Goal: Information Seeking & Learning: Learn about a topic

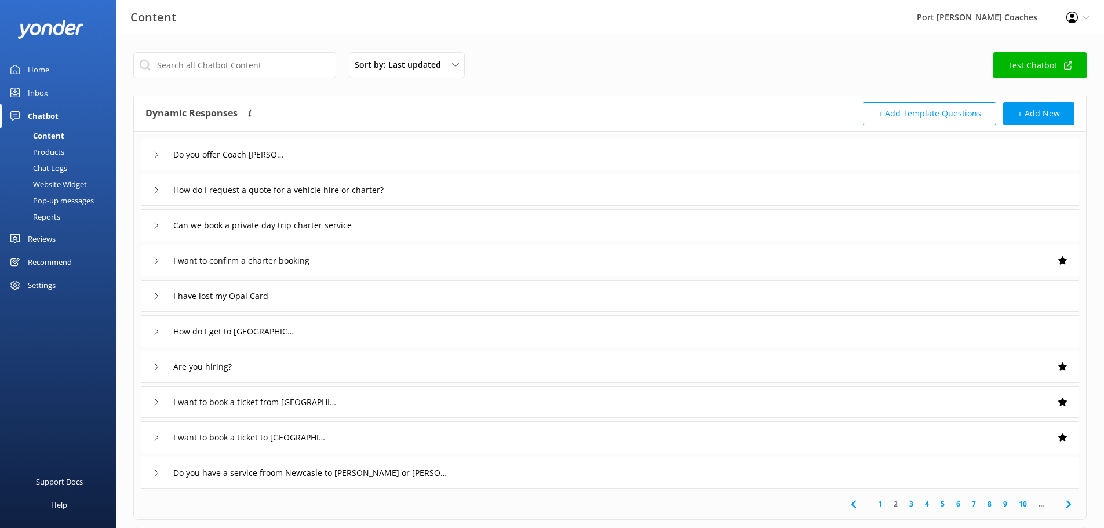
click at [154, 184] on div "How do I request a quote for a vehicle hire or charter?" at bounding box center [287, 189] width 269 height 19
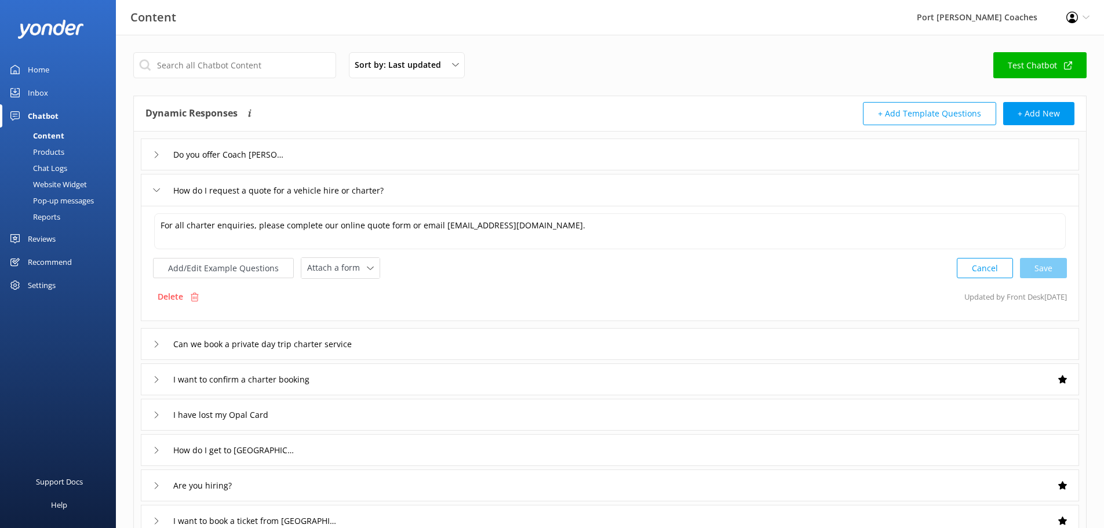
click at [154, 161] on div "Do you offer Coach [PERSON_NAME]" at bounding box center [215, 154] width 125 height 19
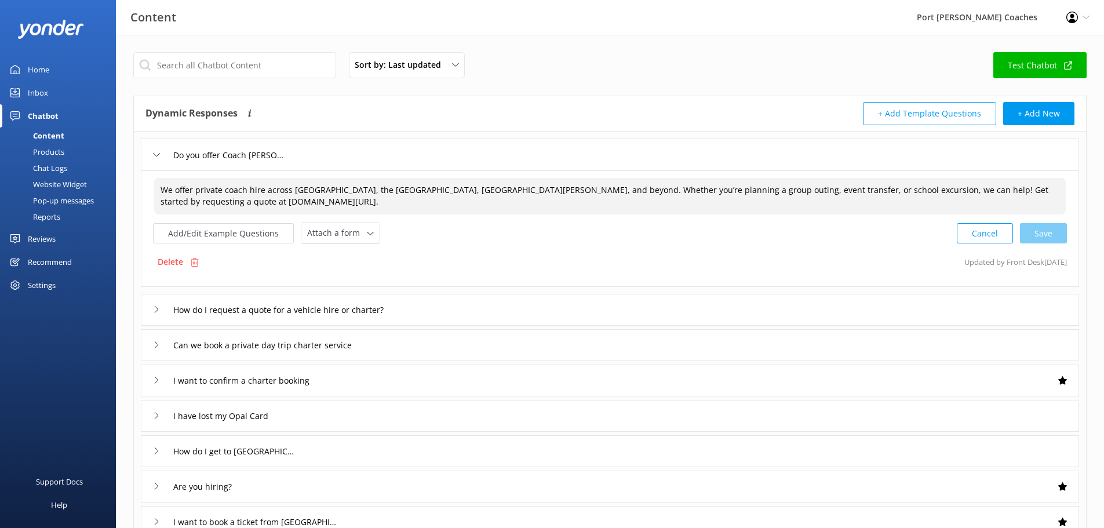
drag, startPoint x: 853, startPoint y: 191, endPoint x: 993, endPoint y: 191, distance: 140.8
click at [993, 191] on textarea "We offer private coach hire across [GEOGRAPHIC_DATA], the [GEOGRAPHIC_DATA], [G…" at bounding box center [610, 196] width 912 height 37
drag, startPoint x: 183, startPoint y: 202, endPoint x: 274, endPoint y: 202, distance: 90.4
click at [274, 202] on textarea "We offer private coach hire across [GEOGRAPHIC_DATA], the [GEOGRAPHIC_DATA], [G…" at bounding box center [610, 196] width 912 height 37
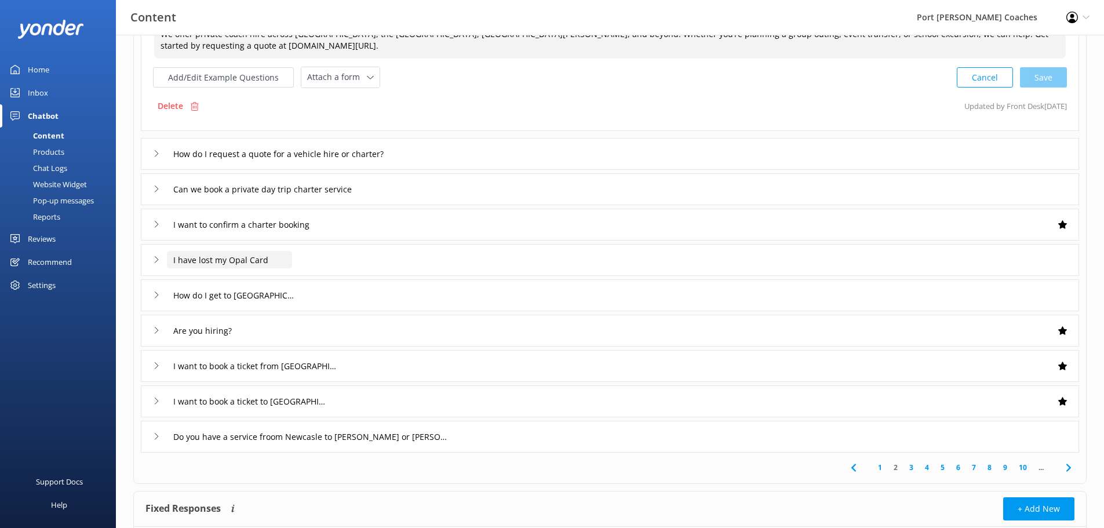
scroll to position [174, 0]
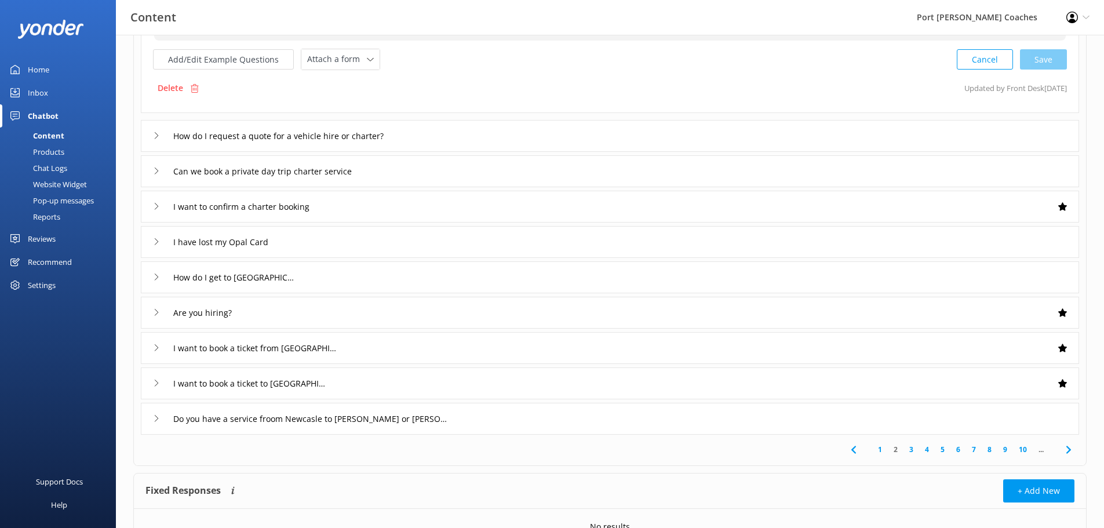
click at [153, 246] on div "I have lost my Opal Card" at bounding box center [215, 241] width 125 height 19
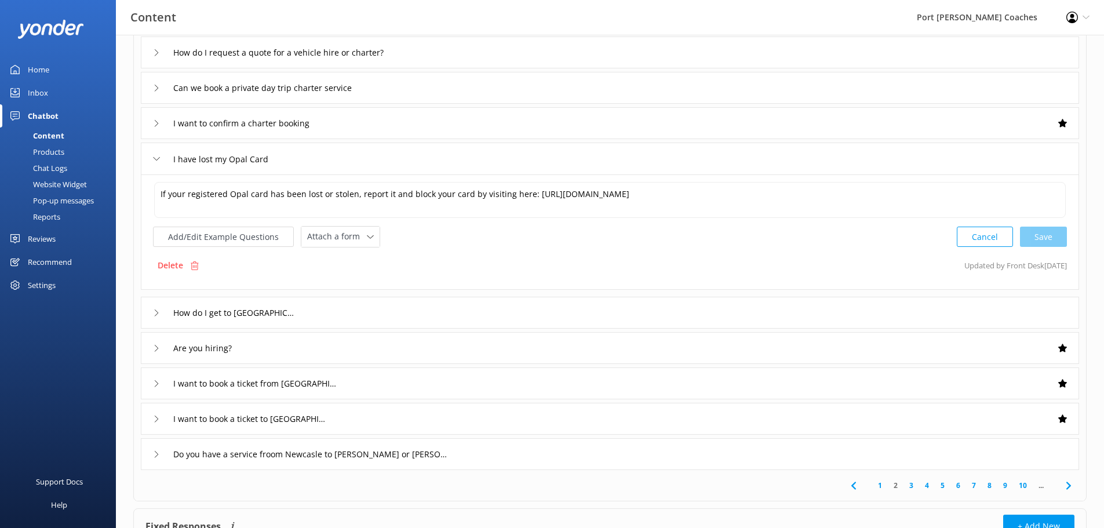
scroll to position [232, 0]
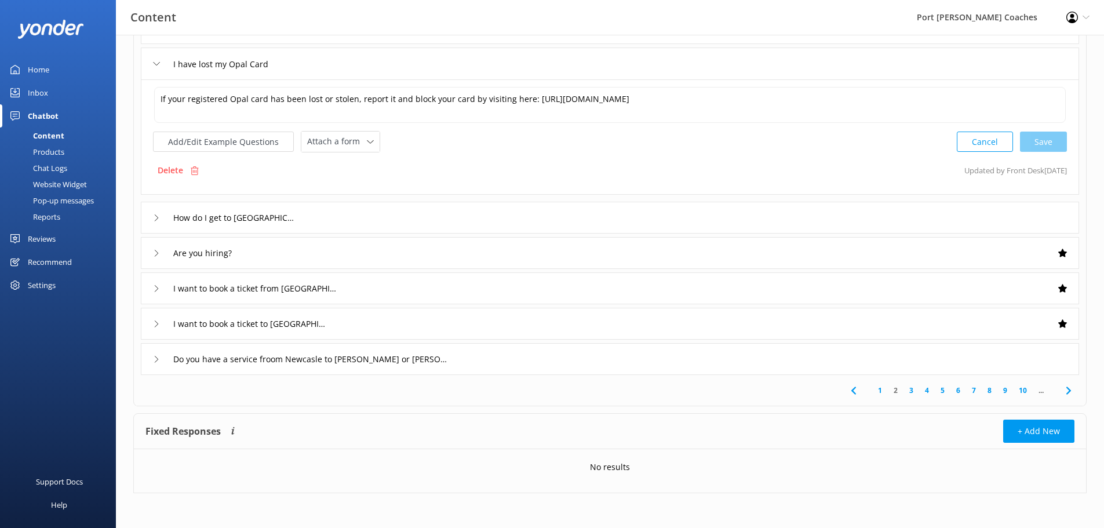
click at [1068, 391] on icon at bounding box center [1069, 391] width 14 height 14
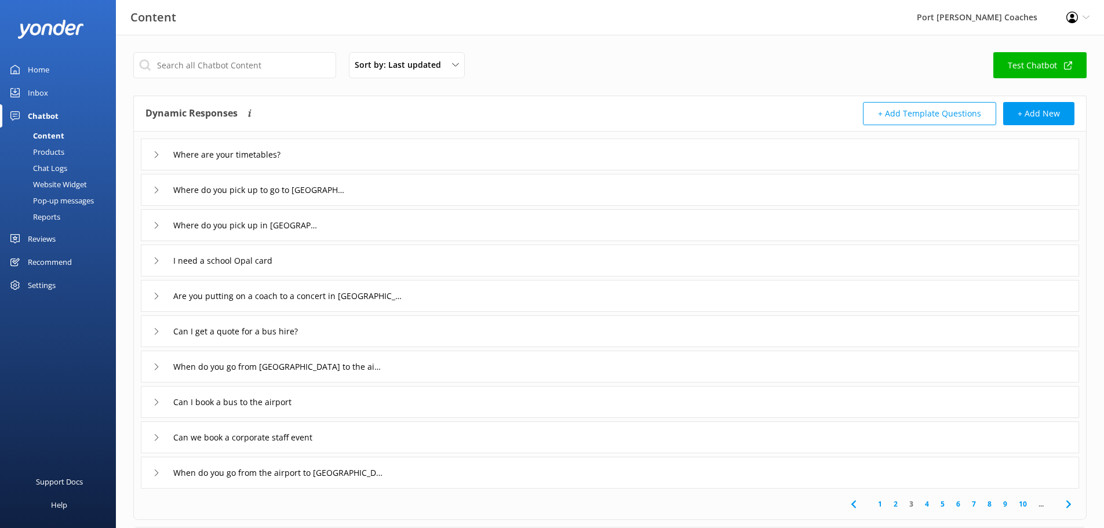
click at [1021, 503] on link "10" at bounding box center [1023, 503] width 20 height 11
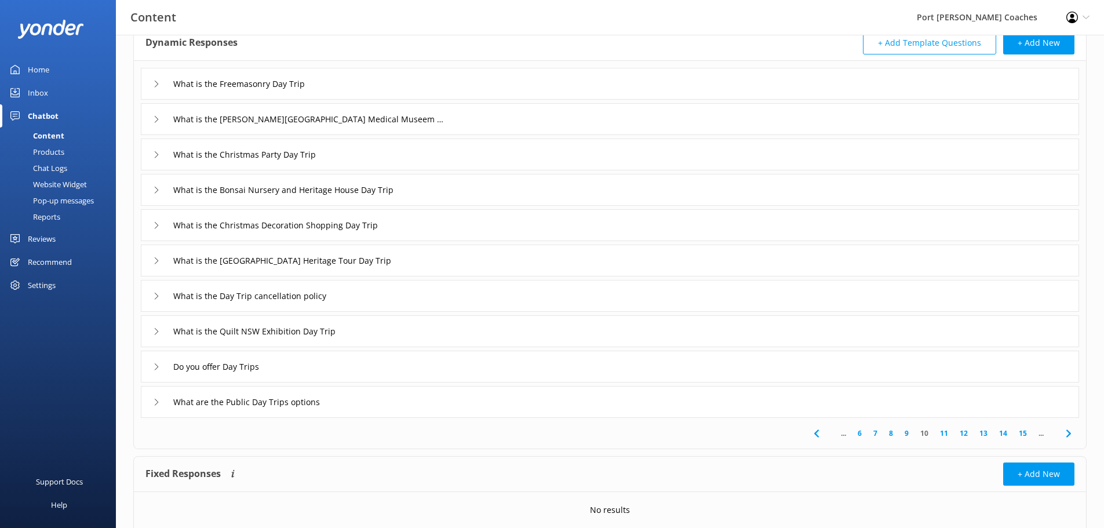
scroll to position [113, 0]
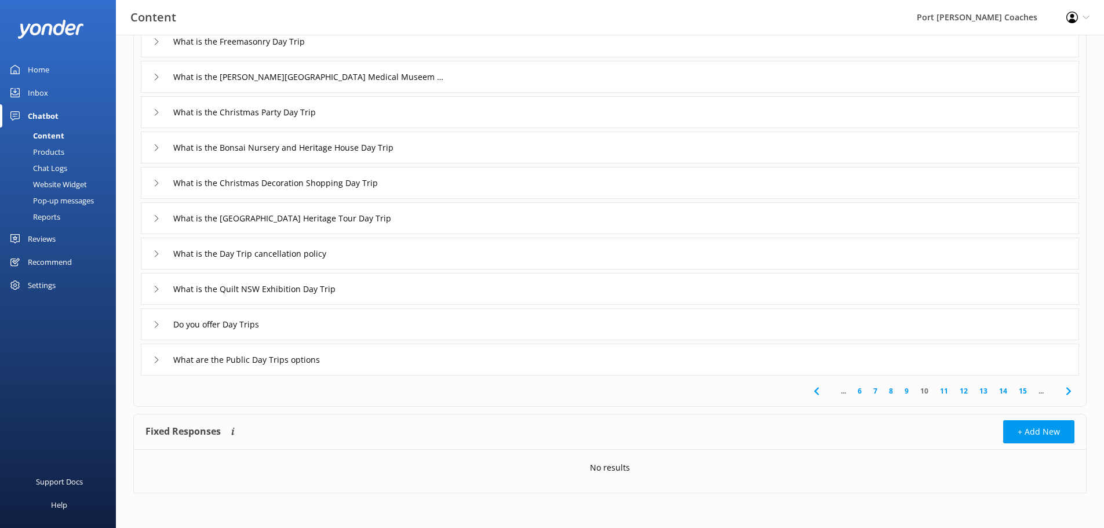
click at [1020, 394] on link "15" at bounding box center [1023, 390] width 20 height 11
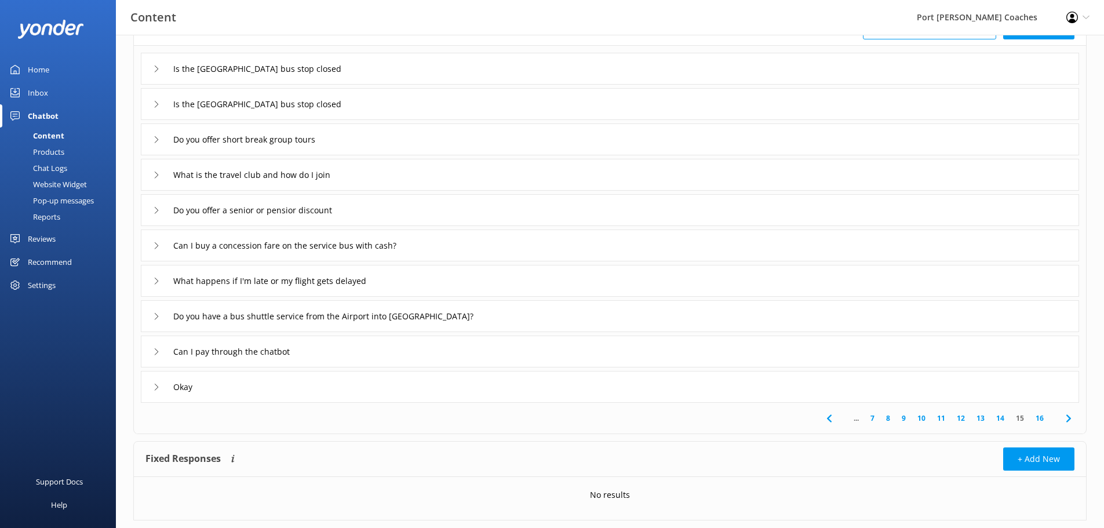
scroll to position [113, 0]
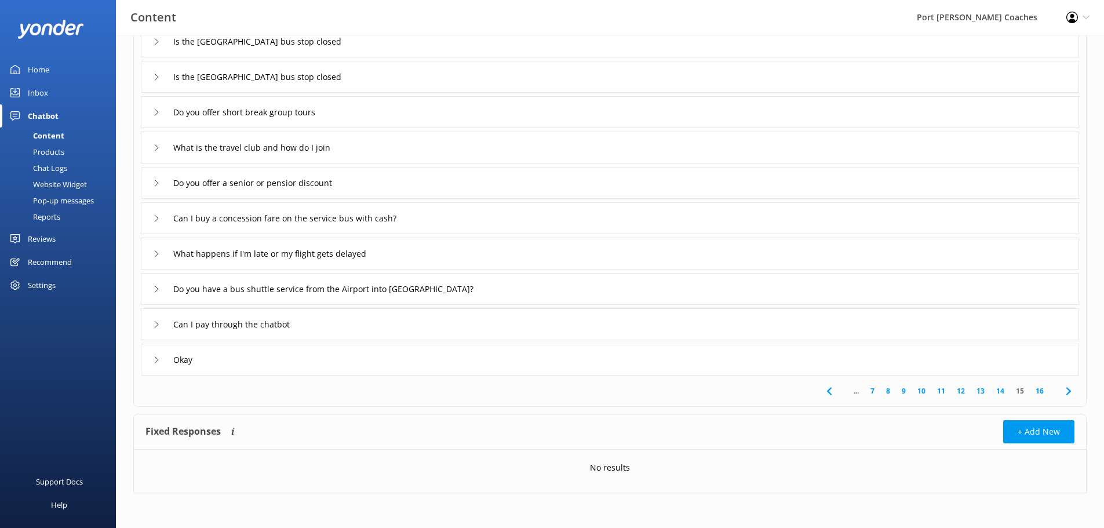
click at [1039, 394] on link "16" at bounding box center [1040, 390] width 20 height 11
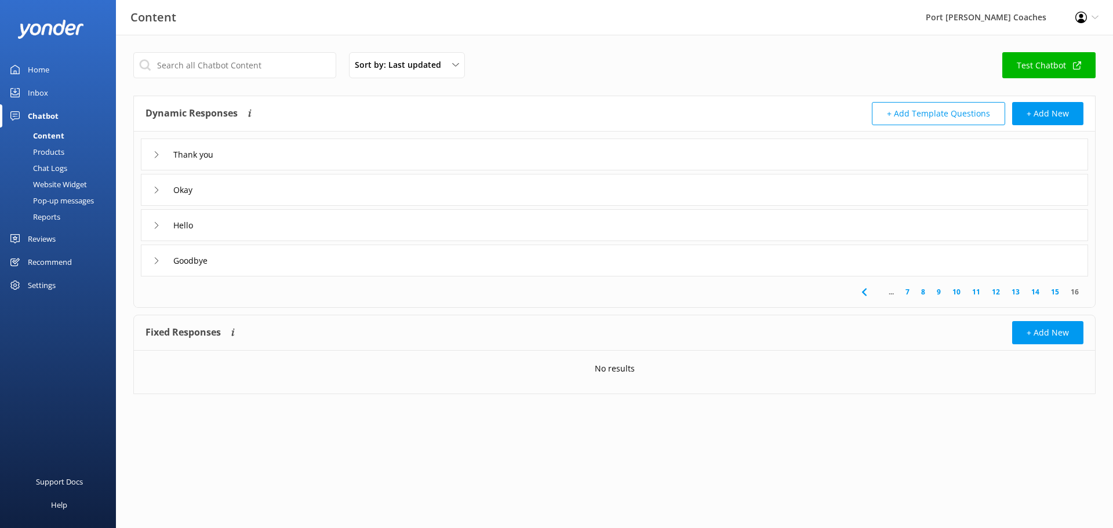
click at [1056, 290] on link "15" at bounding box center [1055, 291] width 20 height 11
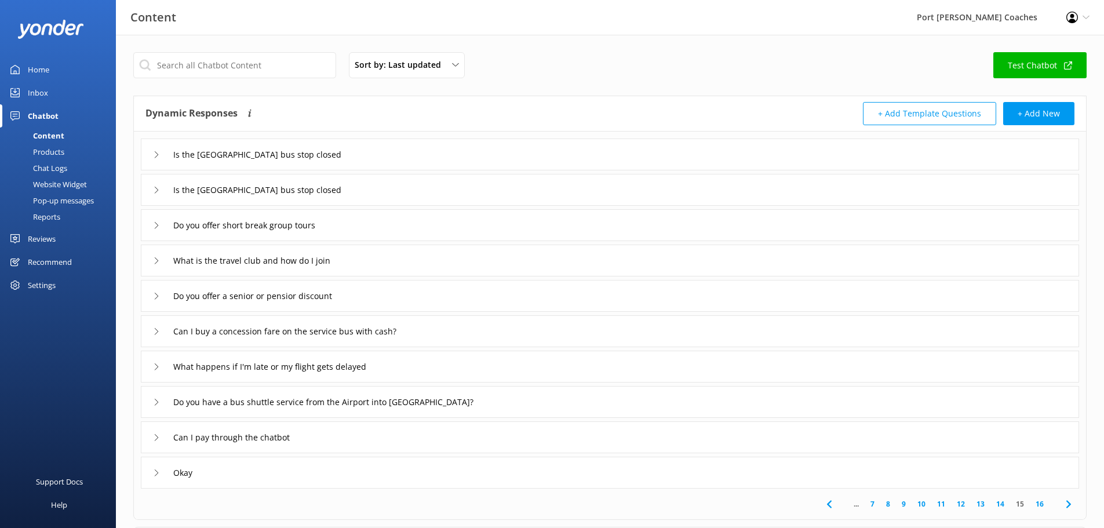
scroll to position [58, 0]
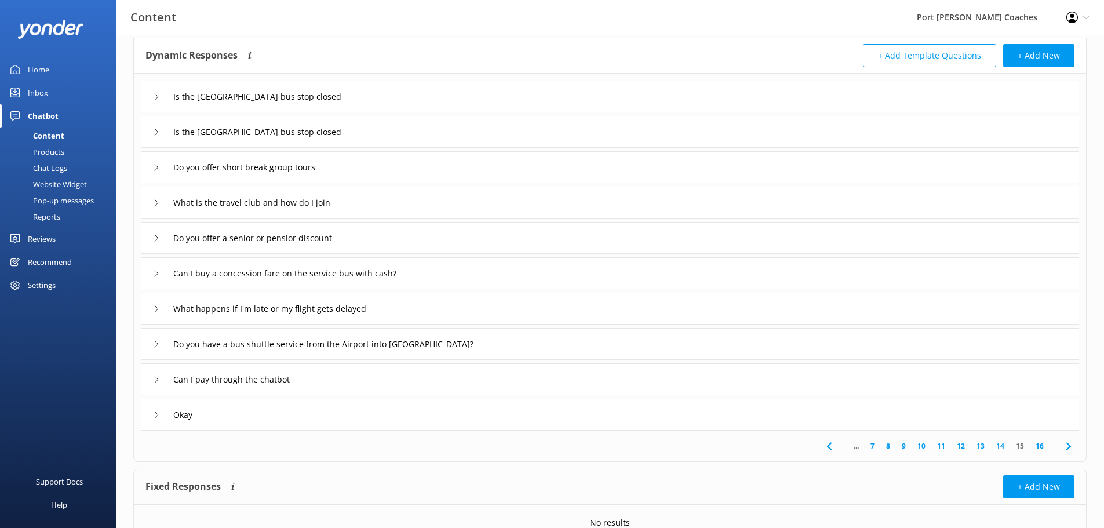
click at [152, 200] on div "What is the travel club and how do I join" at bounding box center [610, 203] width 938 height 32
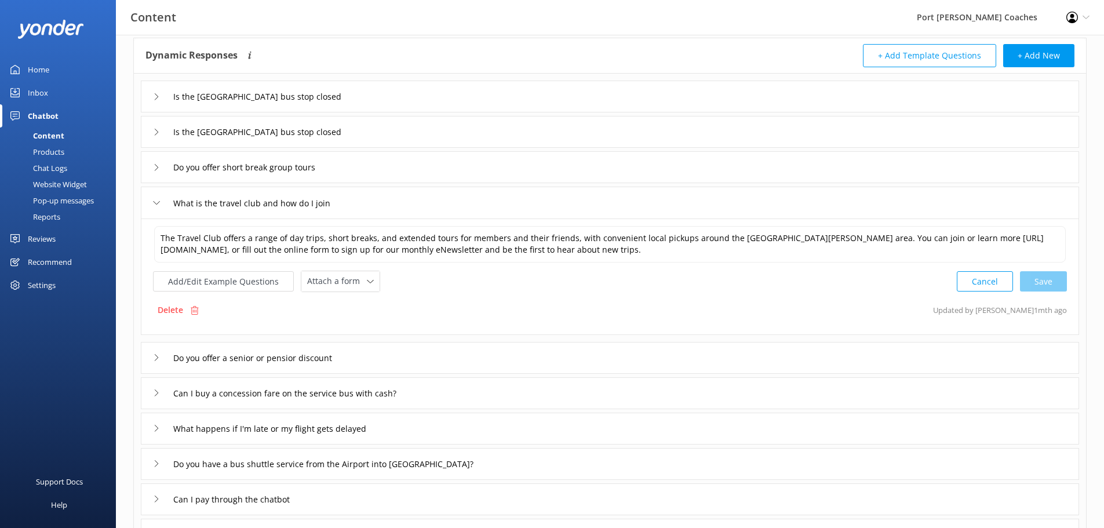
click at [162, 201] on div "What is the travel club and how do I join" at bounding box center [255, 203] width 204 height 19
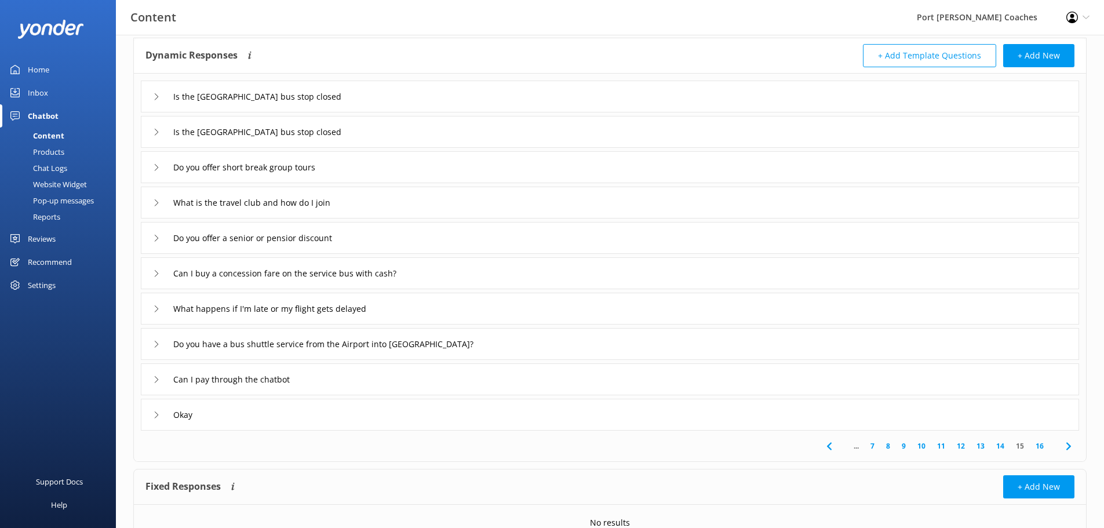
click at [169, 22] on h3 "Content" at bounding box center [153, 17] width 46 height 19
